Goal: Find contact information: Find contact information

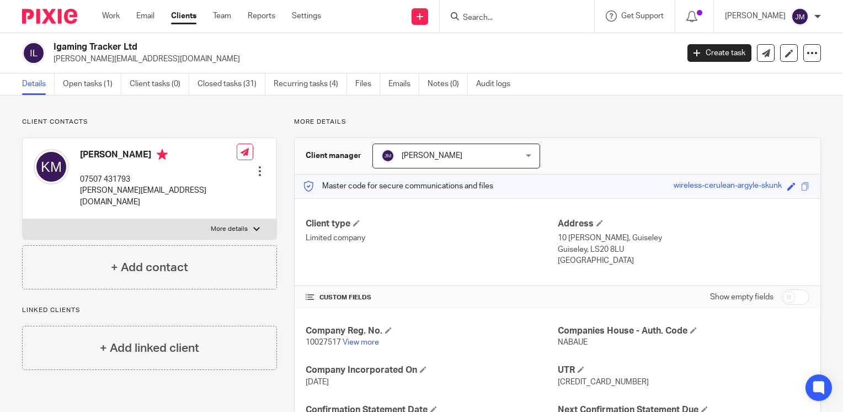
click at [513, 13] on input "Search" at bounding box center [511, 18] width 99 height 10
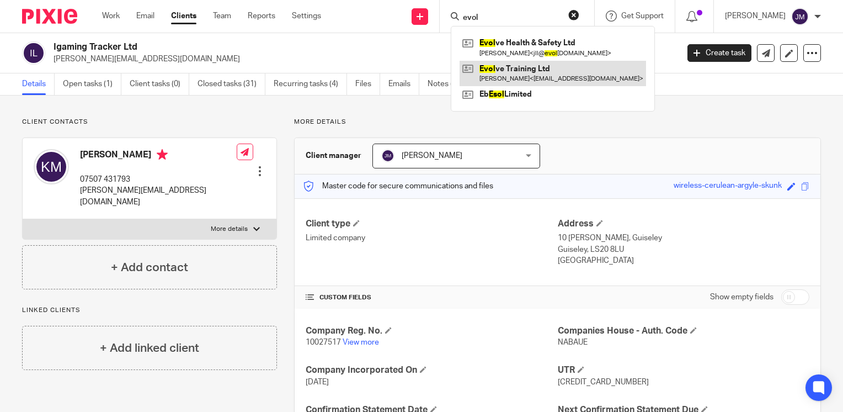
type input "evol"
click at [513, 72] on link at bounding box center [553, 73] width 187 height 25
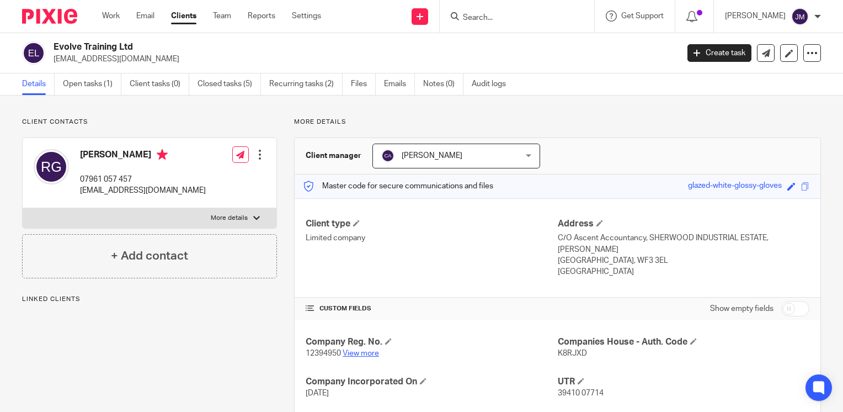
click at [355, 353] on link "View more" at bounding box center [361, 353] width 36 height 8
click at [359, 348] on p "12394950 View more" at bounding box center [432, 353] width 252 height 11
click at [360, 351] on link "View more" at bounding box center [361, 353] width 36 height 8
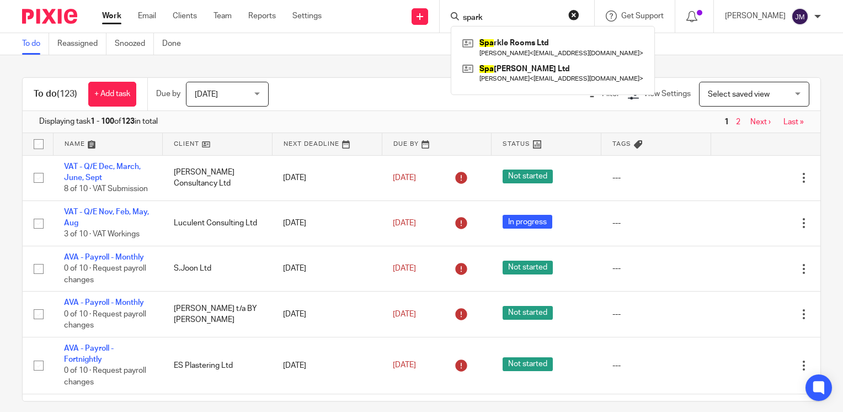
type input "spark"
click button "submit" at bounding box center [0, 0] width 0 height 0
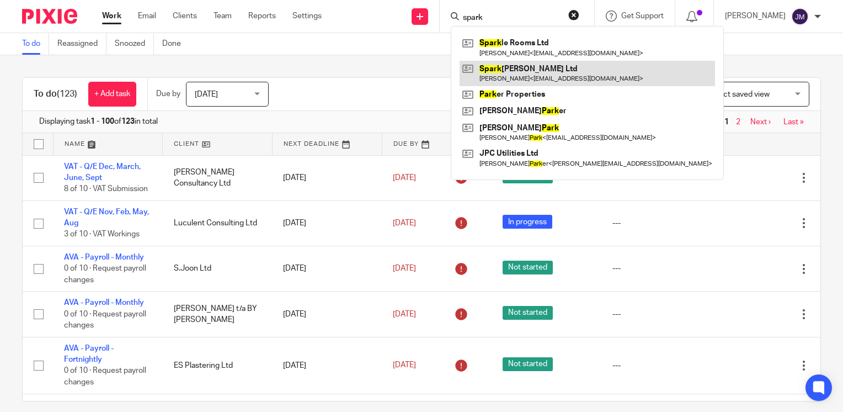
click at [559, 79] on link at bounding box center [588, 73] width 256 height 25
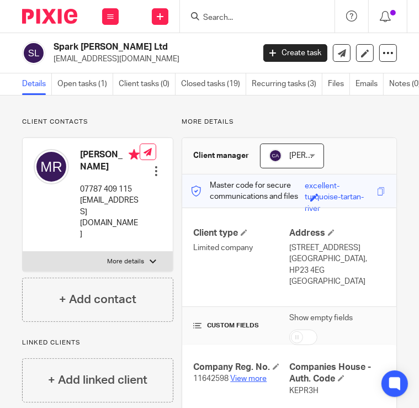
click at [235, 375] on link "View more" at bounding box center [248, 379] width 36 height 8
drag, startPoint x: 119, startPoint y: 59, endPoint x: 55, endPoint y: 63, distance: 64.2
click at [55, 63] on p "markrobinsoncd@gmail.com" at bounding box center [150, 59] width 193 height 11
copy p "markrobinsoncd@gmail.com"
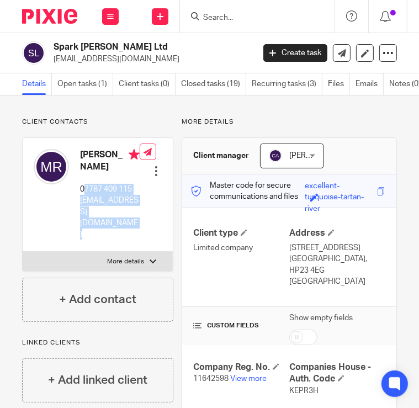
drag, startPoint x: 99, startPoint y: 198, endPoint x: 83, endPoint y: 198, distance: 16.0
click at [83, 198] on div "Mark Robinson 07787 409 115 markrobinsoncd@gmail.com Edit contact Create client…" at bounding box center [98, 195] width 150 height 114
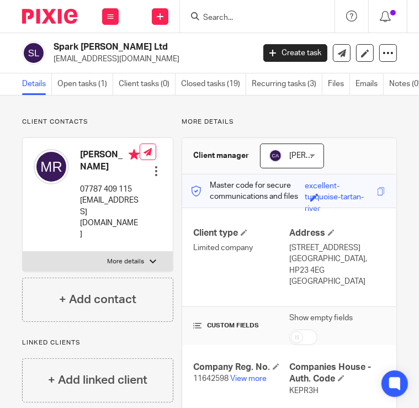
drag, startPoint x: 83, startPoint y: 198, endPoint x: 64, endPoint y: 198, distance: 18.8
click at [64, 198] on div at bounding box center [51, 194] width 35 height 91
drag, startPoint x: 80, startPoint y: 200, endPoint x: 131, endPoint y: 200, distance: 51.3
click at [131, 195] on p "07787 409 115" at bounding box center [110, 189] width 60 height 11
copy p "07787 409 115"
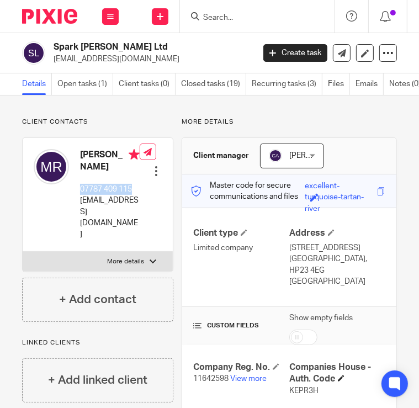
scroll to position [110, 0]
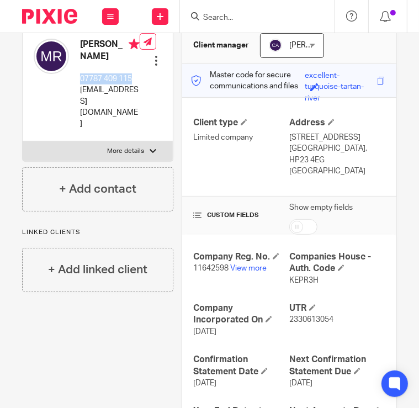
click at [308, 316] on span "2330613054" at bounding box center [311, 320] width 44 height 8
copy span "2330613054"
